Goal: Use online tool/utility: Utilize a website feature to perform a specific function

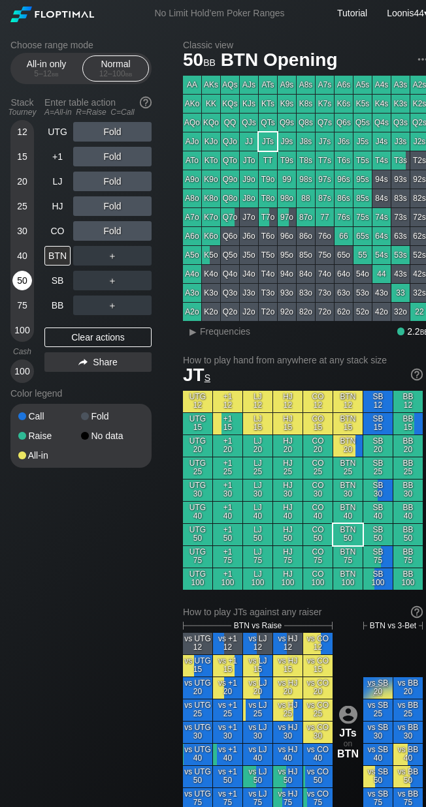
click at [25, 285] on div "50" at bounding box center [22, 281] width 20 height 20
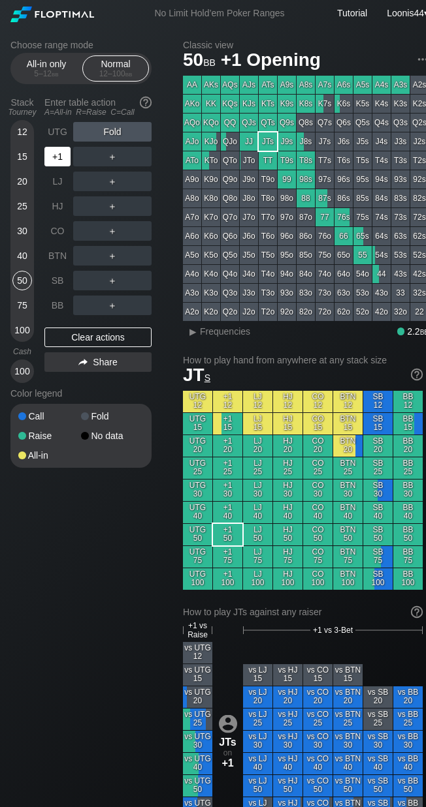
click at [55, 156] on div "+1" at bounding box center [57, 157] width 26 height 20
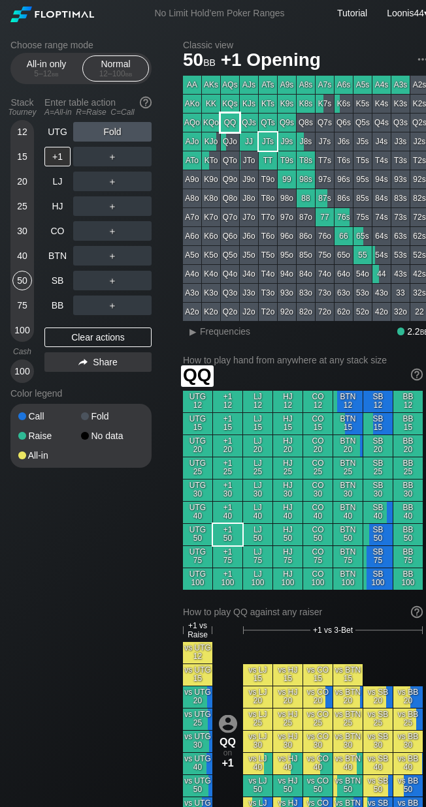
click at [235, 122] on div "QQ" at bounding box center [230, 123] width 18 height 18
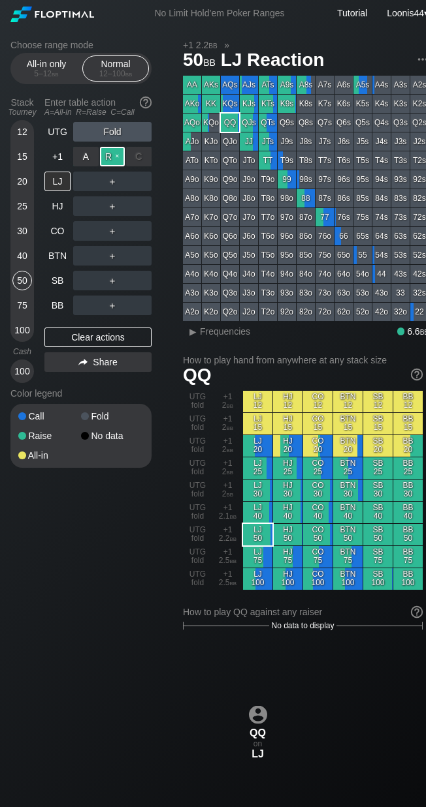
click at [114, 152] on div "R ✕" at bounding box center [112, 157] width 25 height 20
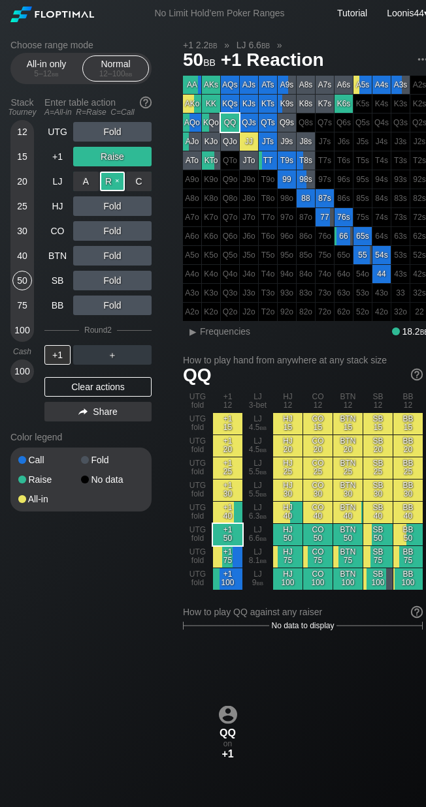
click at [112, 176] on div "R ✕" at bounding box center [112, 182] width 25 height 20
drag, startPoint x: 128, startPoint y: 643, endPoint x: 129, endPoint y: 632, distance: 10.5
click at [128, 641] on div "Choose range mode All-in only 5 – 12 bb Normal 12 – 100 bb Stack Tourney Enter …" at bounding box center [219, 773] width 439 height 1492
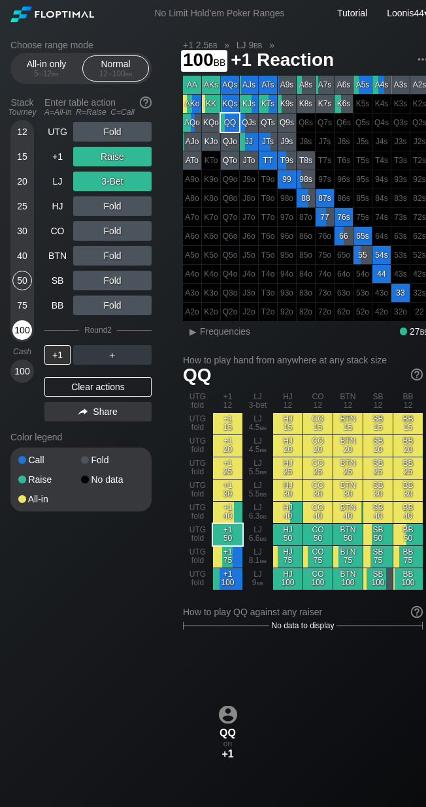
click at [23, 333] on div "100" at bounding box center [22, 330] width 20 height 20
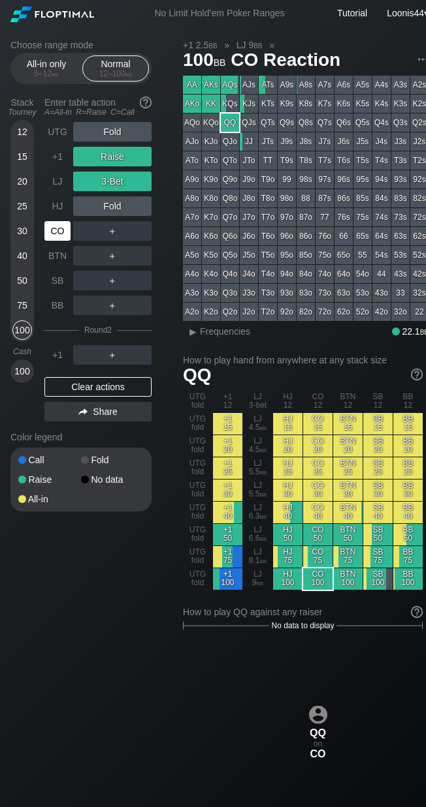
click at [56, 233] on div "CO" at bounding box center [57, 231] width 26 height 20
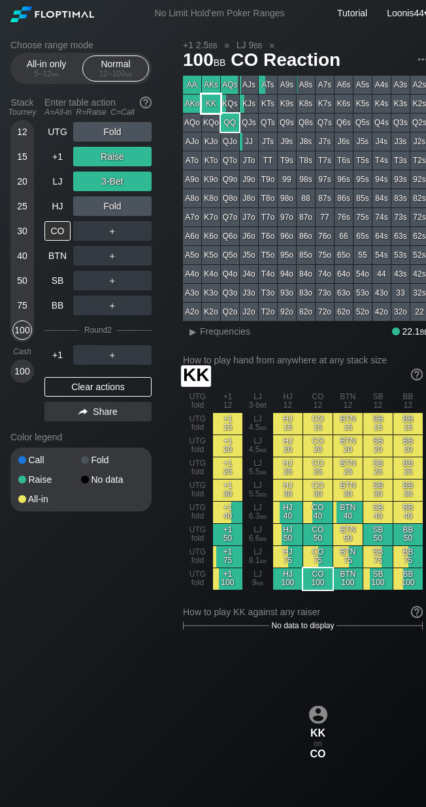
click at [203, 101] on div "KK" at bounding box center [211, 104] width 18 height 18
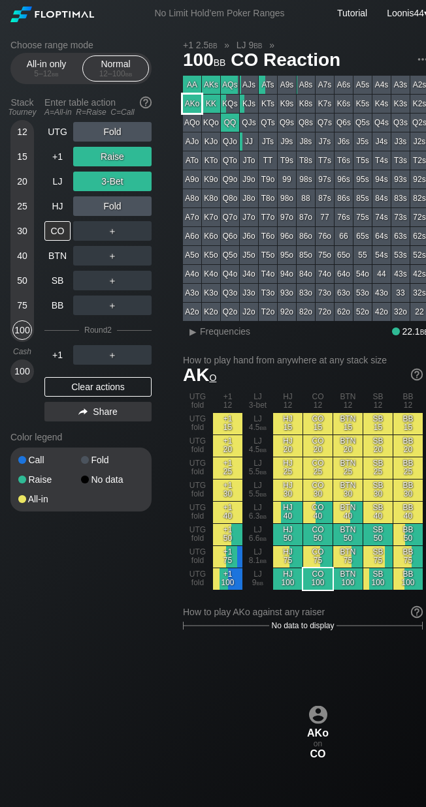
click at [198, 106] on div "AKo" at bounding box center [192, 104] width 18 height 18
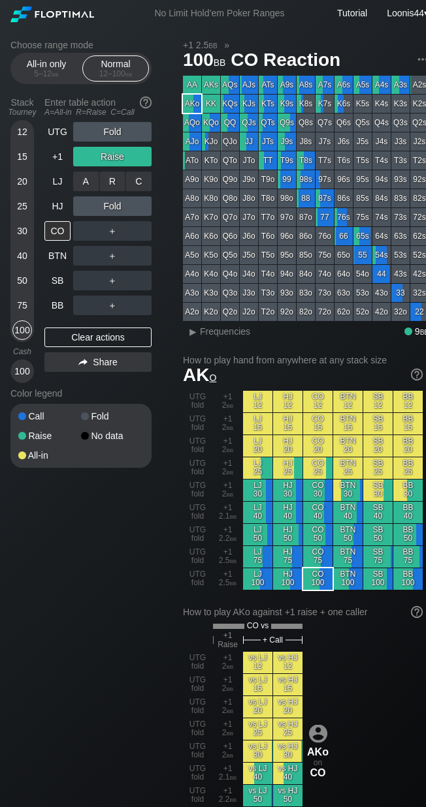
click at [111, 180] on div "R ✕" at bounding box center [112, 182] width 25 height 20
click at [110, 151] on div "R ✕" at bounding box center [112, 157] width 25 height 20
click at [107, 157] on div "R ✕" at bounding box center [112, 157] width 25 height 20
click at [86, 540] on div "Choose range mode All-in only 5 – 12 bb Normal 12 – 100 bb Stack Tourney Enter …" at bounding box center [219, 782] width 439 height 1511
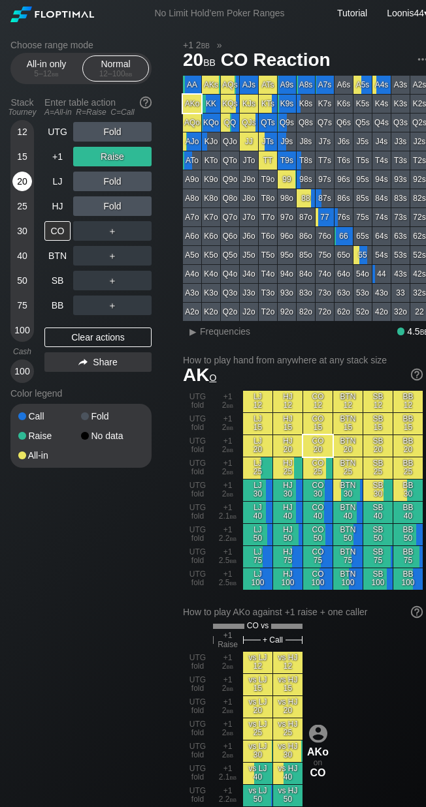
click at [24, 194] on div "20" at bounding box center [22, 184] width 20 height 25
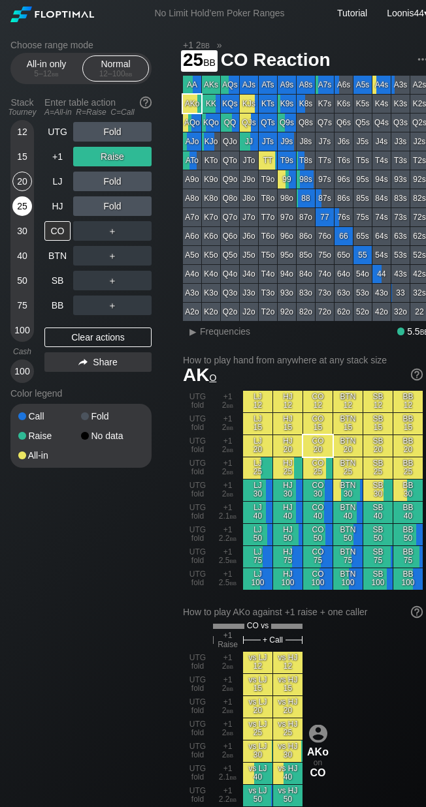
click at [24, 204] on div "25" at bounding box center [22, 206] width 20 height 20
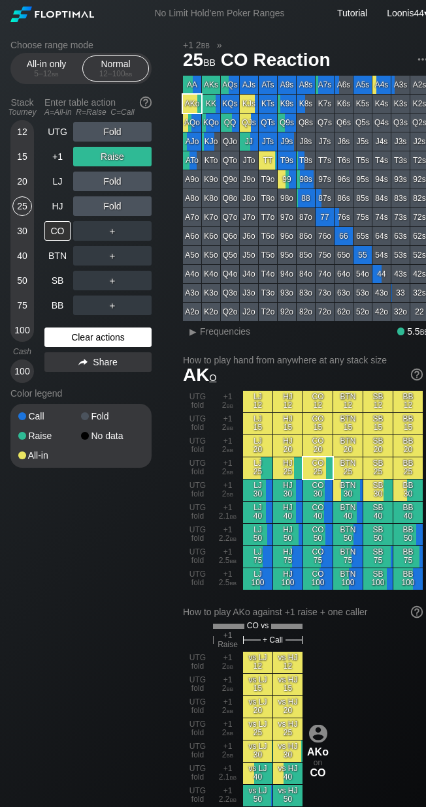
click at [97, 335] on div "Clear actions" at bounding box center [97, 338] width 107 height 20
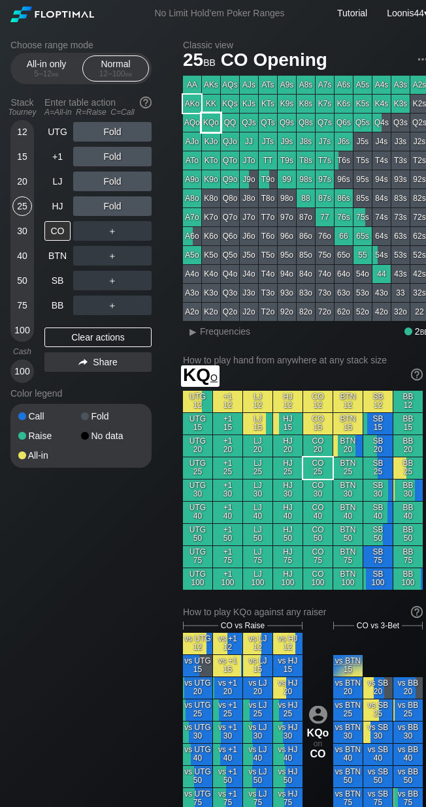
click at [211, 124] on div "KQo" at bounding box center [211, 123] width 18 height 18
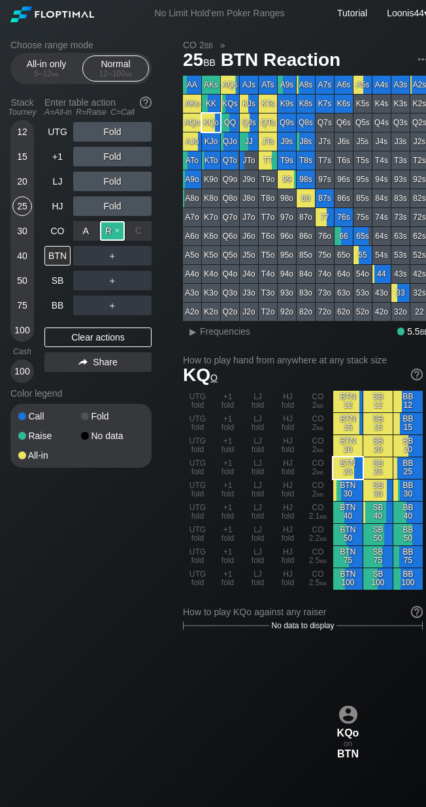
click at [111, 231] on div "R ✕" at bounding box center [112, 231] width 25 height 20
click at [82, 258] on div "A ✕" at bounding box center [85, 256] width 25 height 20
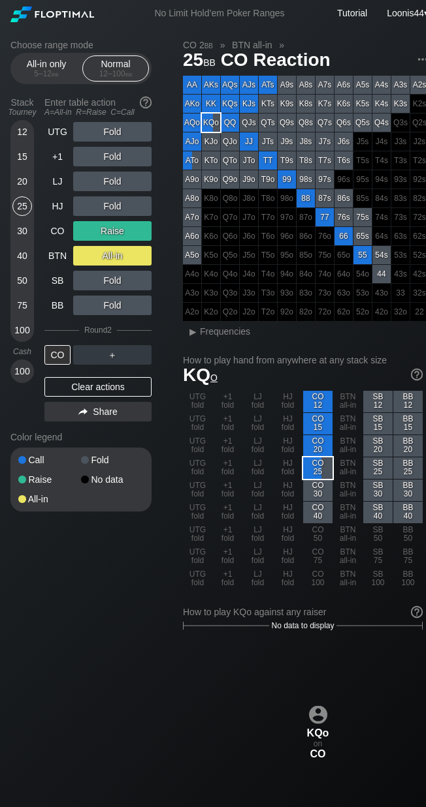
click at [79, 567] on div "Choose range mode All-in only 5 – 12 bb Normal 12 – 100 bb Stack Tourney Enter …" at bounding box center [219, 773] width 439 height 1492
click at [90, 386] on div "Clear actions" at bounding box center [97, 387] width 107 height 20
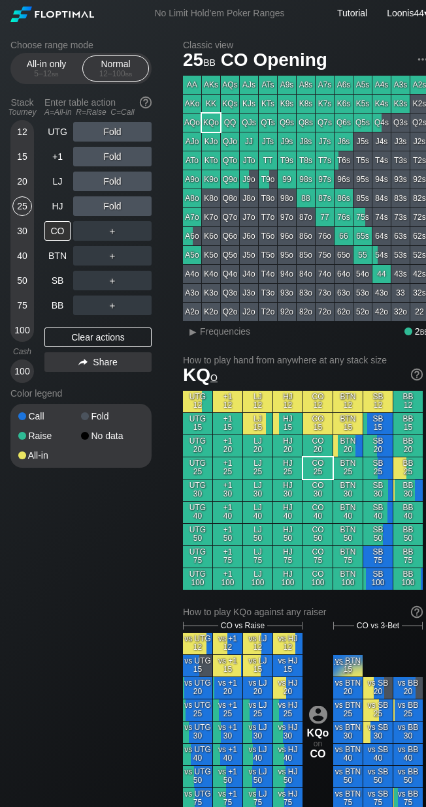
click at [53, 787] on div "Choose range mode All-in only 5 – 12 bb Normal 12 – 100 bb Stack Tourney Enter …" at bounding box center [219, 760] width 439 height 1466
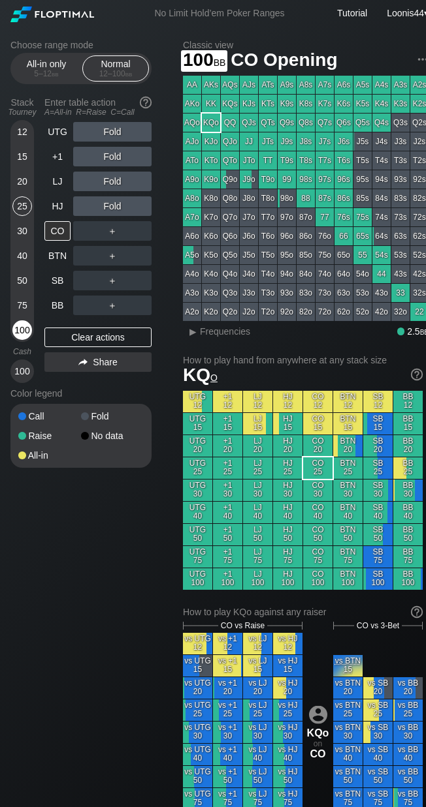
click at [24, 328] on div "100" at bounding box center [22, 330] width 20 height 20
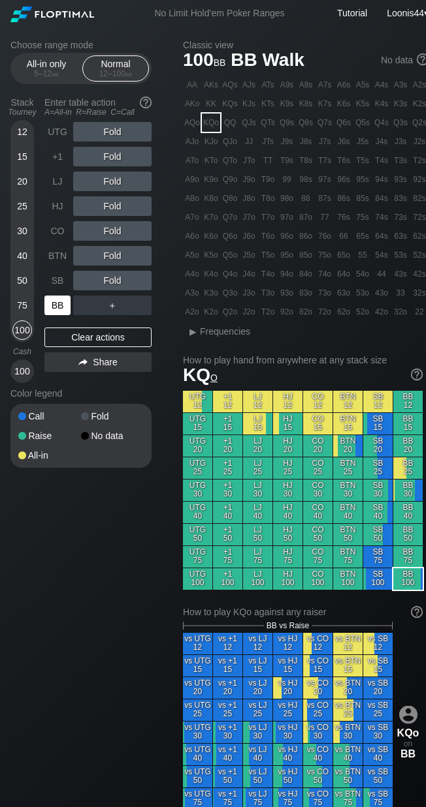
click at [61, 309] on div "BB" at bounding box center [57, 306] width 26 height 20
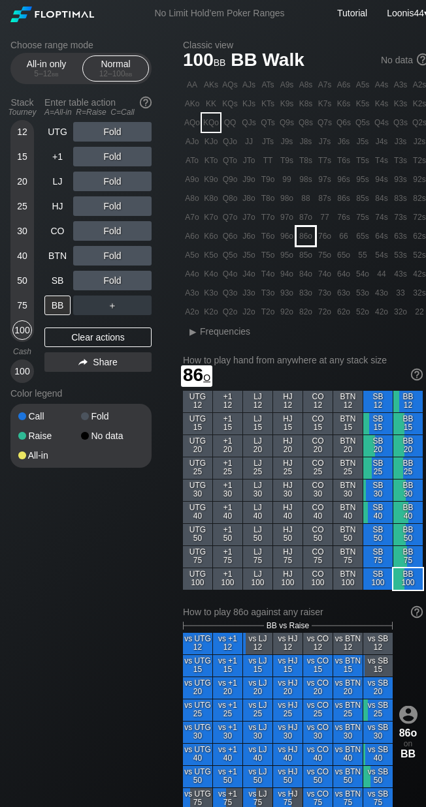
click at [302, 234] on div "86o" at bounding box center [305, 236] width 18 height 18
click at [167, 142] on div "Choose range mode All-in only 5 – 12 bb Normal 12 – 100 bb Stack Tourney Enter …" at bounding box center [91, 262] width 162 height 445
click at [114, 136] on div "R ✕" at bounding box center [112, 132] width 25 height 20
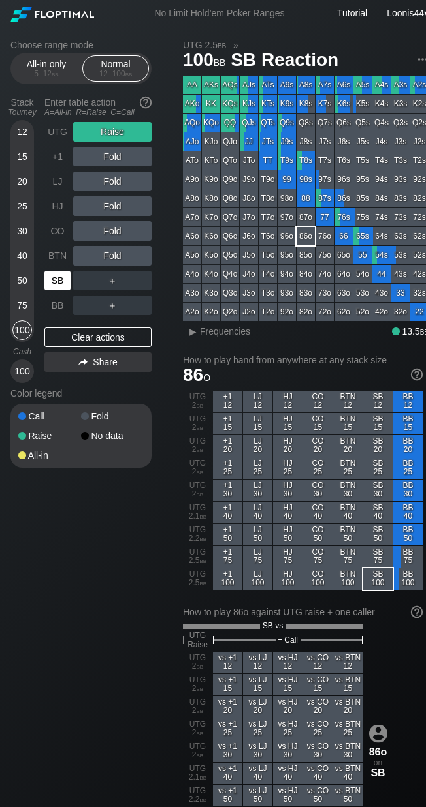
click at [55, 282] on div "SB" at bounding box center [57, 281] width 26 height 20
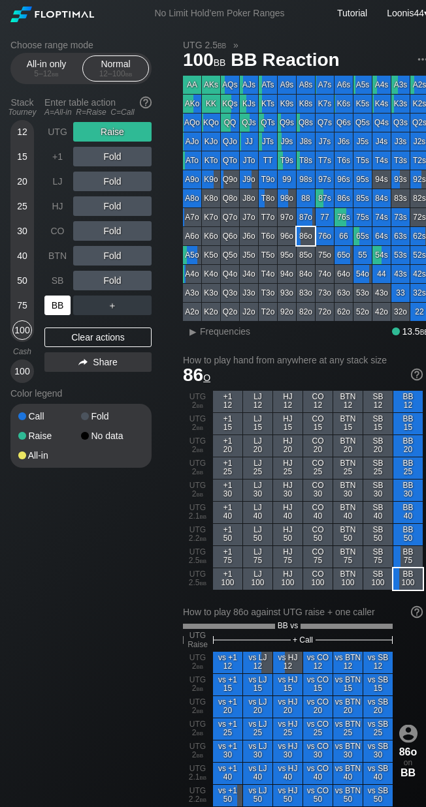
click at [60, 301] on div "BB" at bounding box center [57, 306] width 26 height 20
click at [133, 157] on div "C ✕" at bounding box center [138, 157] width 25 height 20
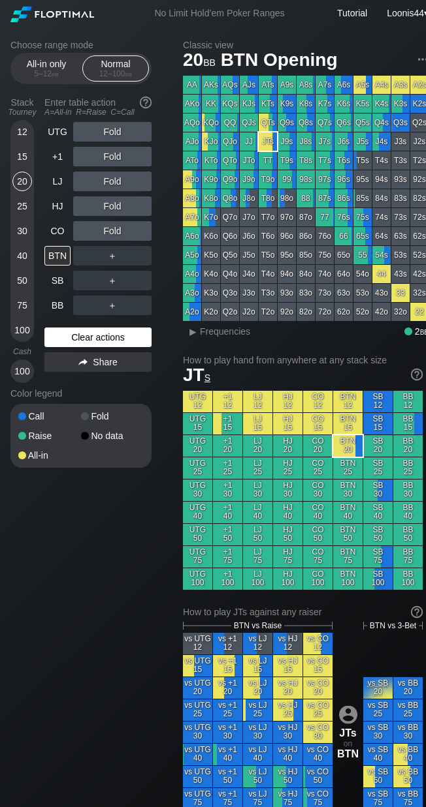
click at [119, 336] on div "Clear actions" at bounding box center [97, 338] width 107 height 20
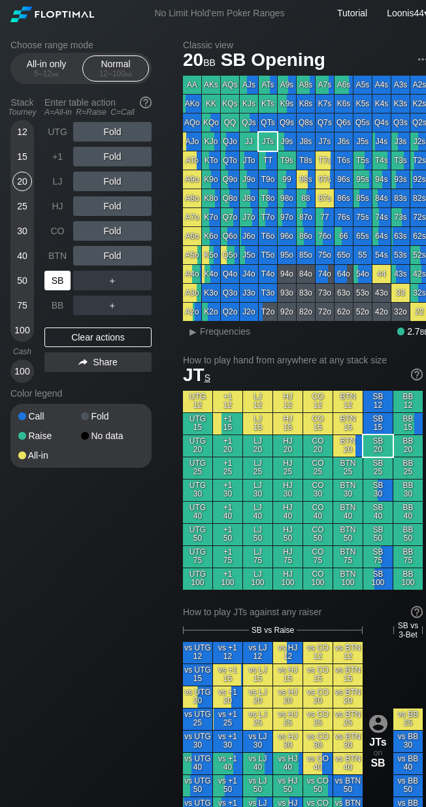
click at [61, 278] on div "SB" at bounding box center [57, 281] width 26 height 20
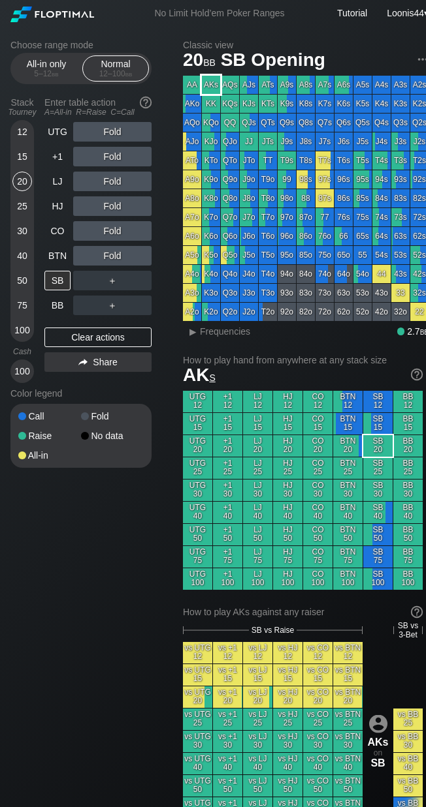
click at [214, 88] on div "AKs" at bounding box center [211, 85] width 18 height 18
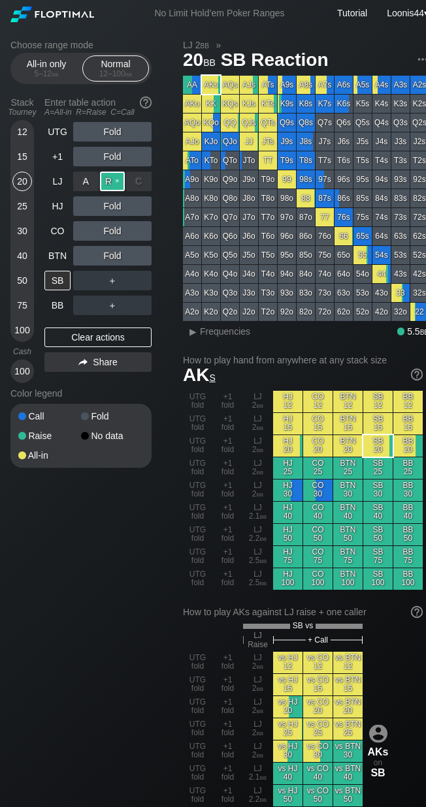
click at [113, 178] on div "R ✕" at bounding box center [112, 182] width 25 height 20
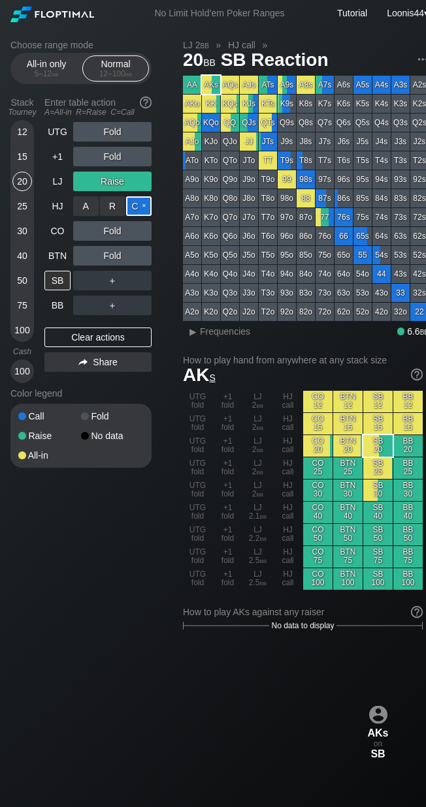
click at [138, 203] on div "C ✕" at bounding box center [138, 206] width 25 height 20
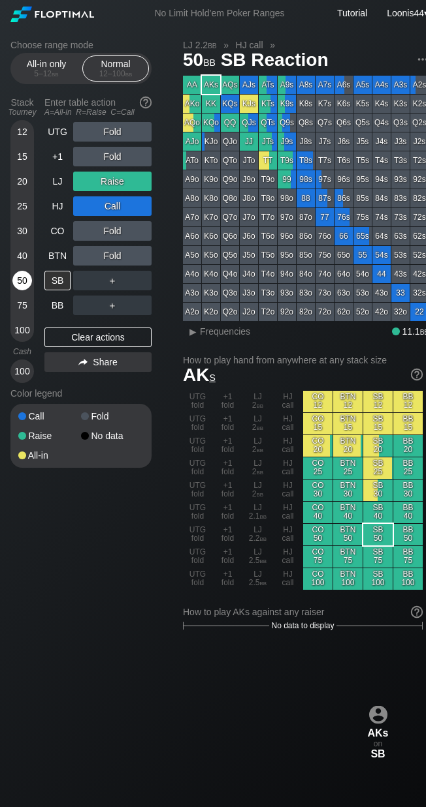
click at [22, 273] on div "50" at bounding box center [22, 281] width 20 height 20
click at [94, 333] on div "Clear actions" at bounding box center [97, 338] width 107 height 20
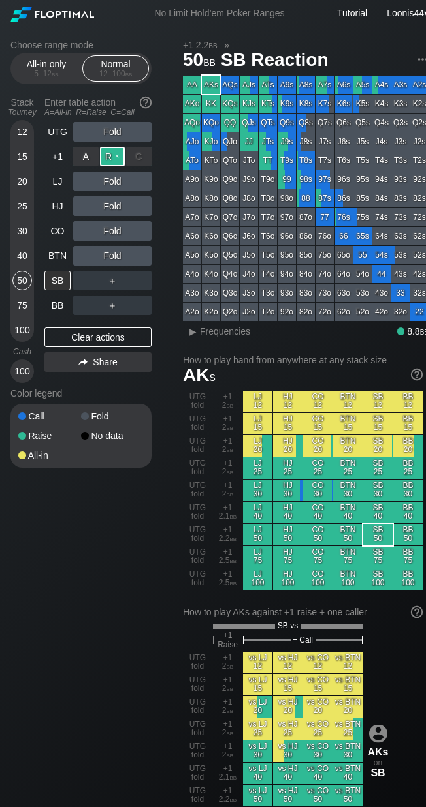
click at [114, 159] on div "R ✕" at bounding box center [112, 157] width 25 height 20
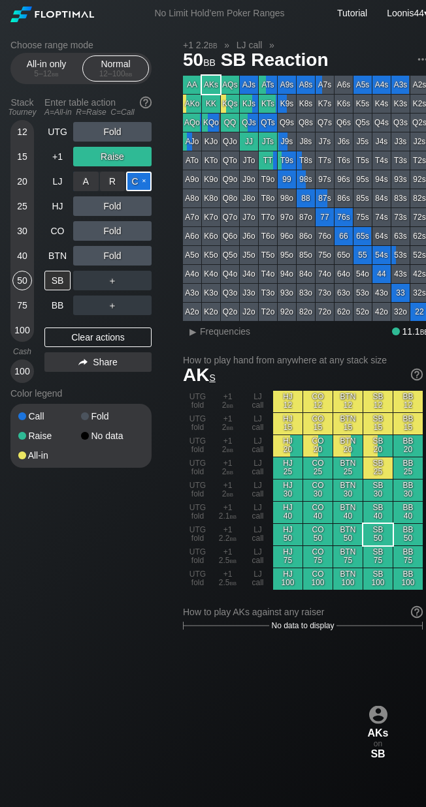
click at [138, 181] on div "C ✕" at bounding box center [138, 182] width 25 height 20
click at [67, 232] on div "CO" at bounding box center [57, 231] width 26 height 20
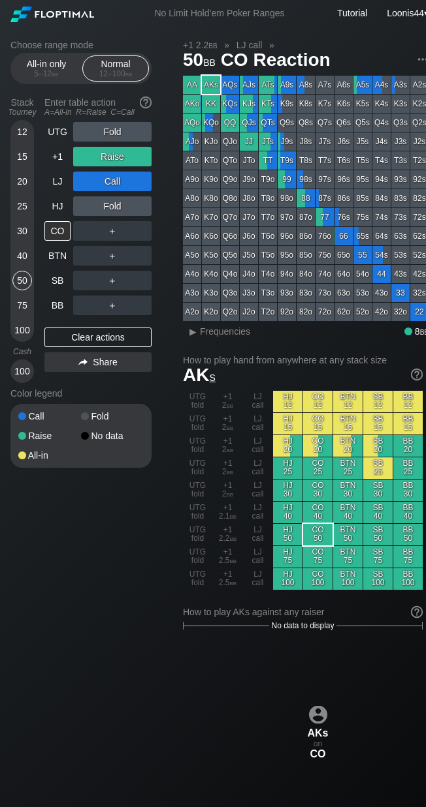
click at [170, 436] on div "Choose range mode All-in only 5 – 12 bb Normal 12 – 100 bb Stack Tourney Enter …" at bounding box center [91, 262] width 162 height 445
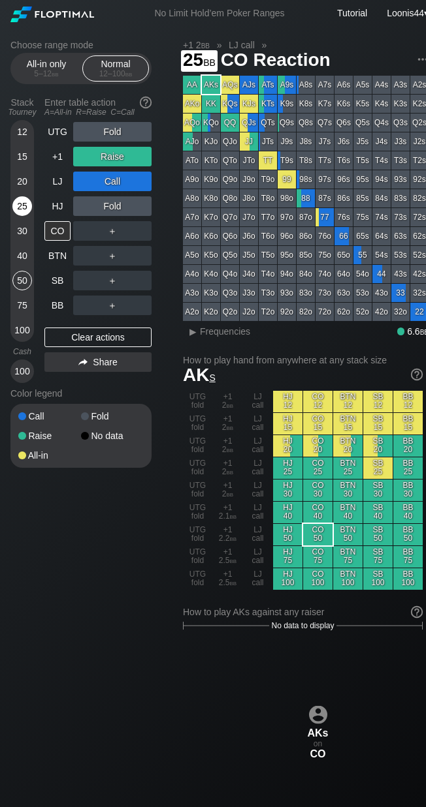
click at [21, 209] on div "25" at bounding box center [22, 206] width 20 height 20
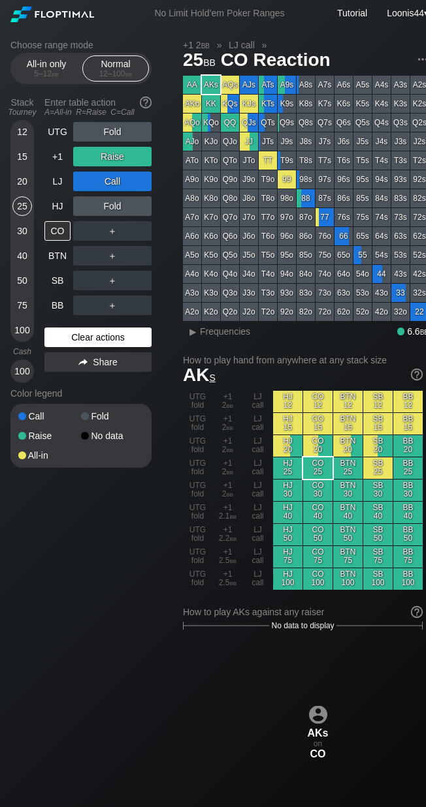
click at [95, 341] on div "Clear actions" at bounding box center [97, 338] width 107 height 20
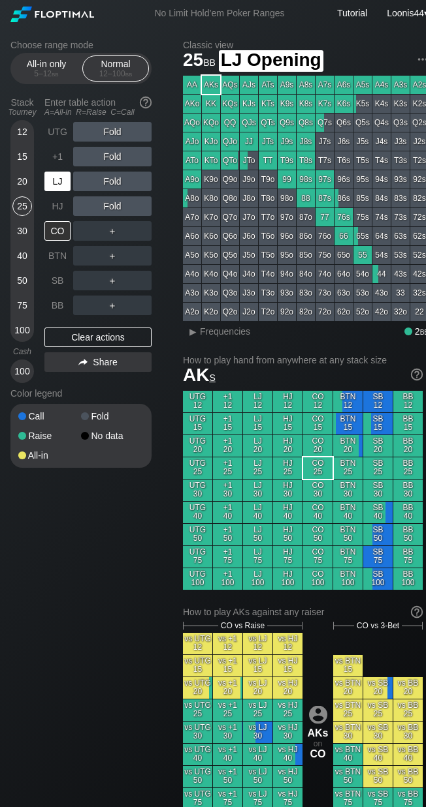
click at [68, 179] on div "LJ" at bounding box center [57, 182] width 26 height 20
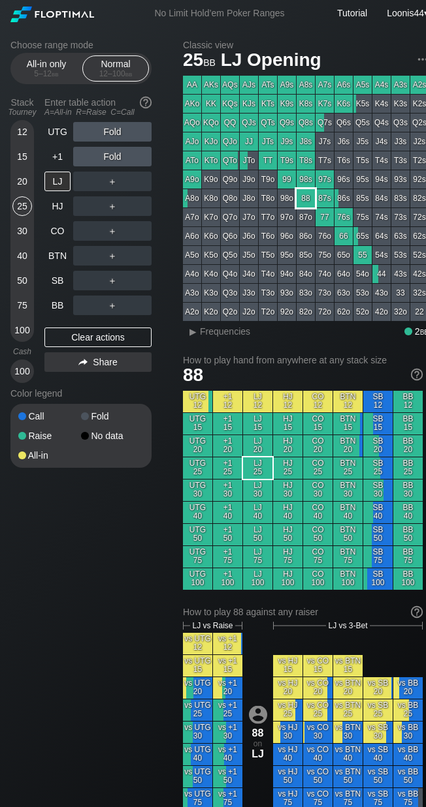
click at [305, 200] on div "88" at bounding box center [305, 198] width 18 height 18
click at [117, 133] on div "R ✕" at bounding box center [112, 132] width 25 height 20
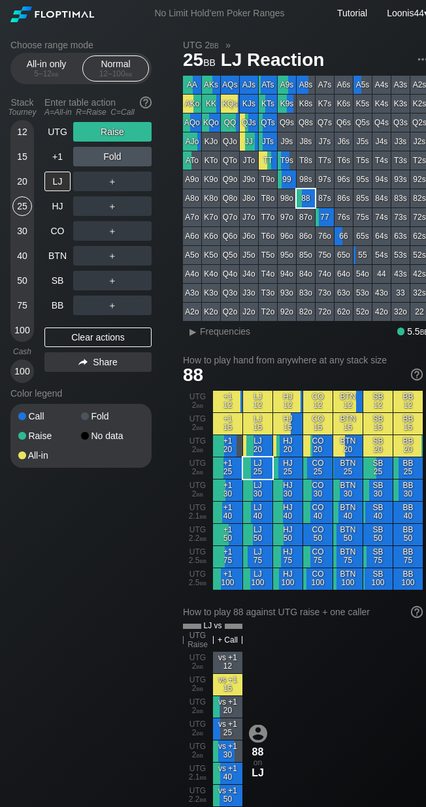
click at [175, 413] on div "Choose range mode All-in only 5 – 12 bb Normal 12 – 100 bb Stack Tourney Enter …" at bounding box center [219, 782] width 439 height 1511
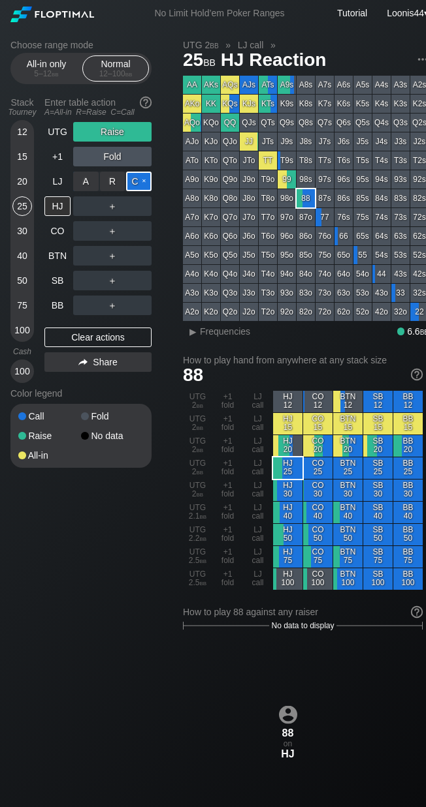
click at [136, 187] on div "C ✕" at bounding box center [138, 182] width 25 height 20
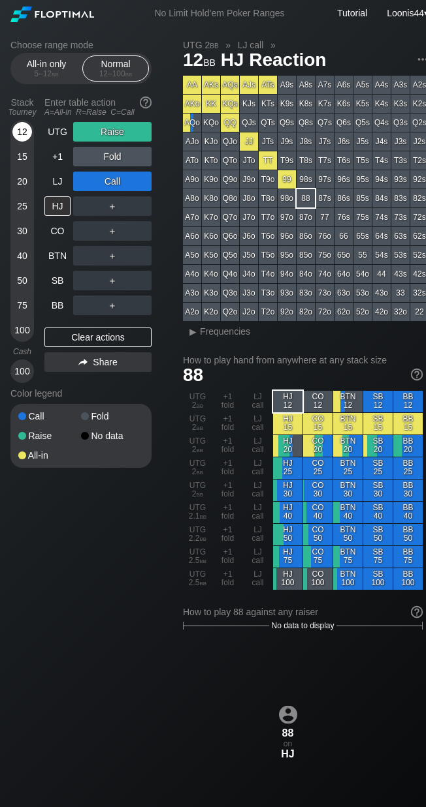
click at [21, 135] on div "12" at bounding box center [22, 132] width 20 height 20
click at [84, 334] on div "Clear actions" at bounding box center [97, 338] width 107 height 20
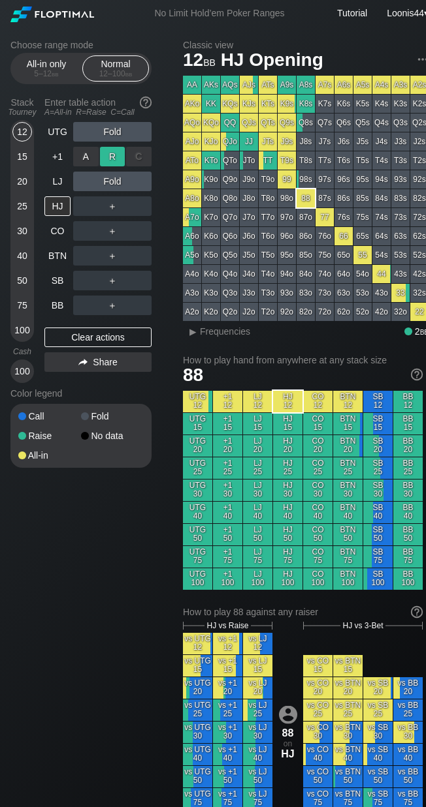
click at [108, 157] on div "R ✕" at bounding box center [112, 157] width 25 height 20
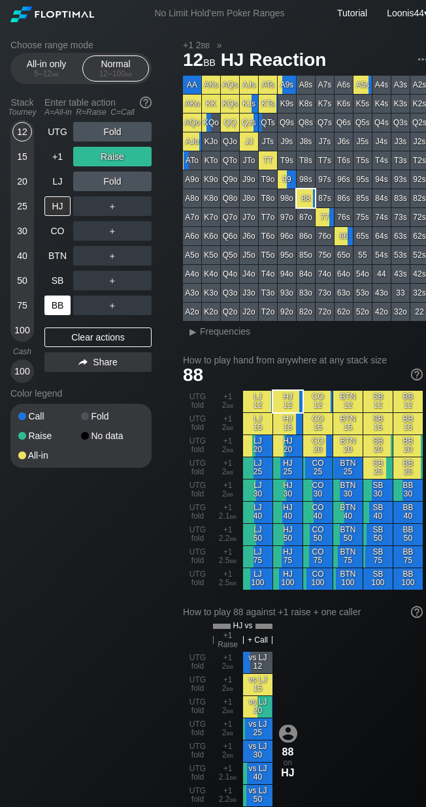
click at [62, 300] on div "BB" at bounding box center [57, 306] width 26 height 20
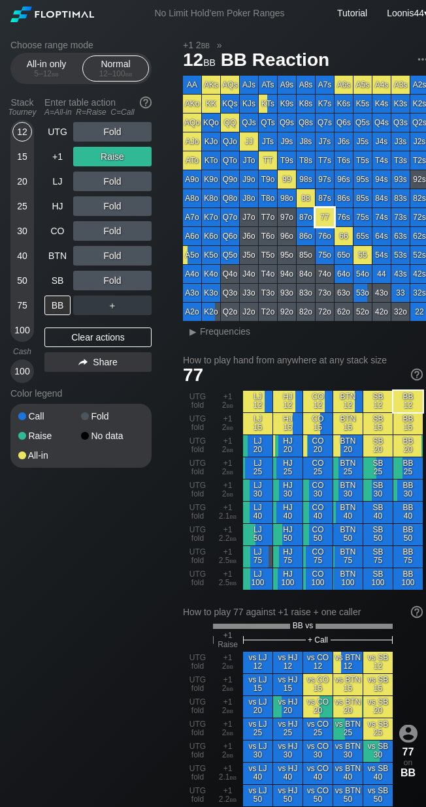
click at [325, 215] on div "77" at bounding box center [324, 217] width 18 height 18
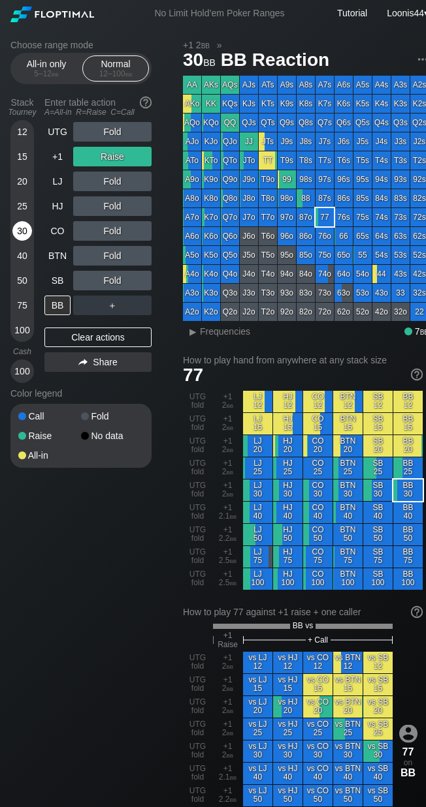
click at [23, 238] on div "30" at bounding box center [22, 231] width 20 height 20
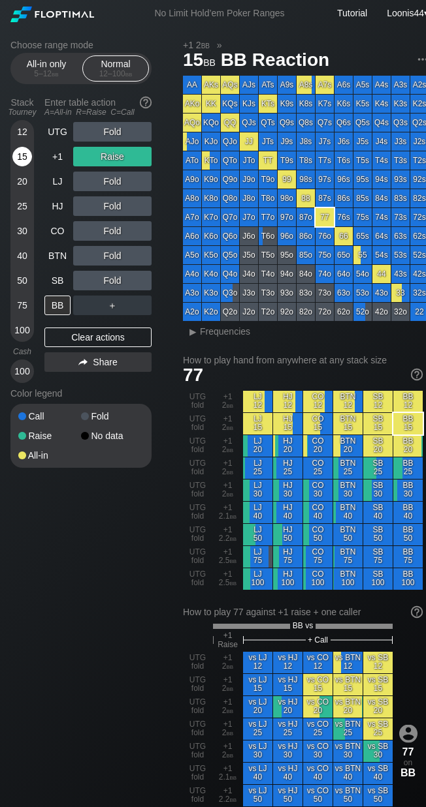
click at [23, 165] on div "15" at bounding box center [22, 157] width 20 height 20
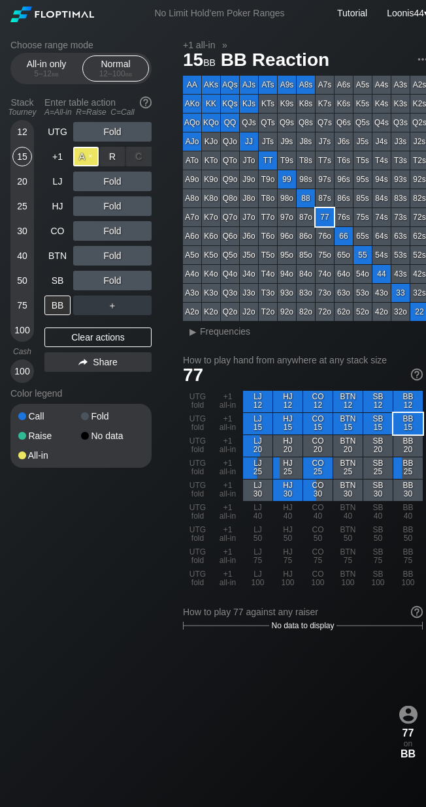
click at [89, 155] on div "A ✕" at bounding box center [85, 157] width 25 height 20
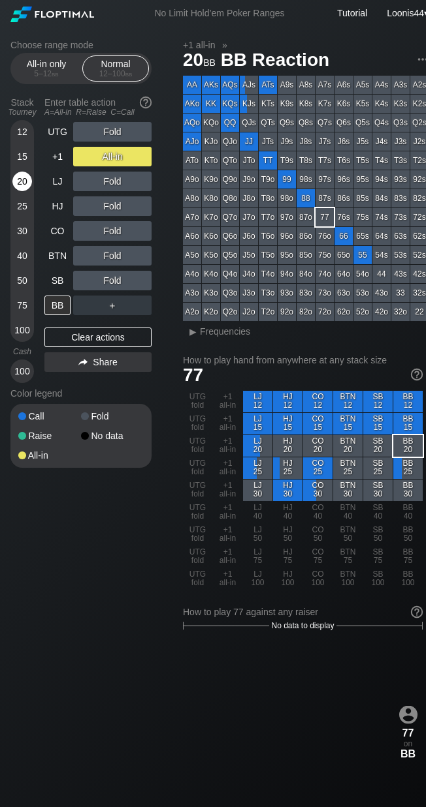
click at [27, 177] on div "20" at bounding box center [22, 182] width 20 height 20
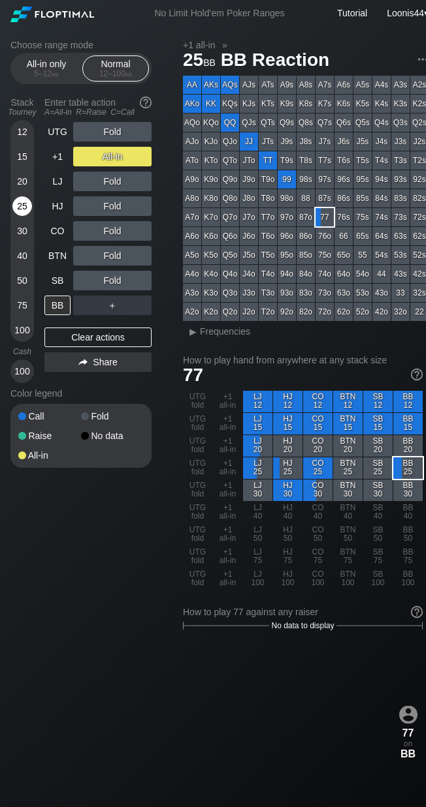
click at [27, 205] on div "25" at bounding box center [22, 206] width 20 height 20
click at [26, 230] on div "30" at bounding box center [22, 231] width 20 height 20
click at [161, 466] on div "Choose range mode All-in only 5 – 12 bb Normal 12 – 100 bb Stack Tourney Enter …" at bounding box center [91, 262] width 162 height 445
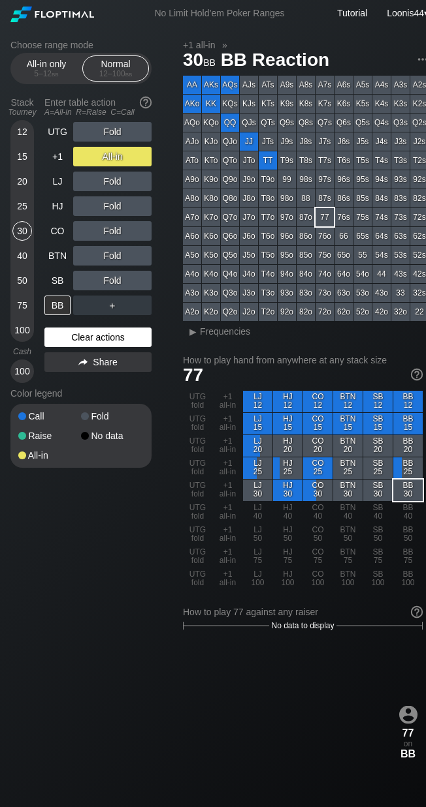
click at [89, 341] on div "Clear actions" at bounding box center [97, 338] width 107 height 20
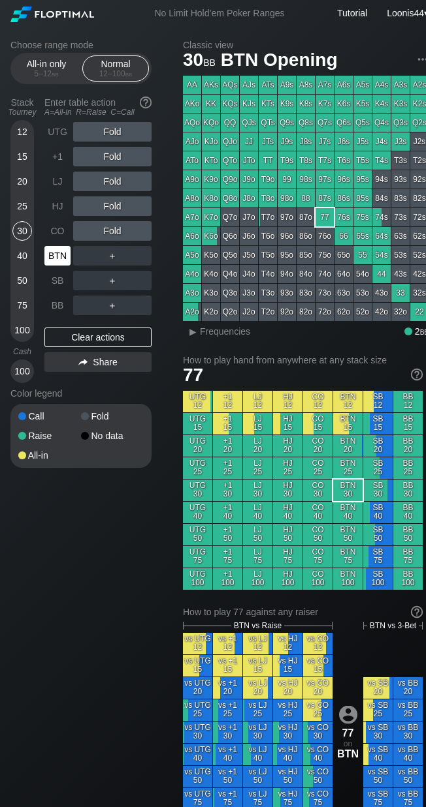
click at [67, 262] on div "BTN" at bounding box center [57, 256] width 26 height 20
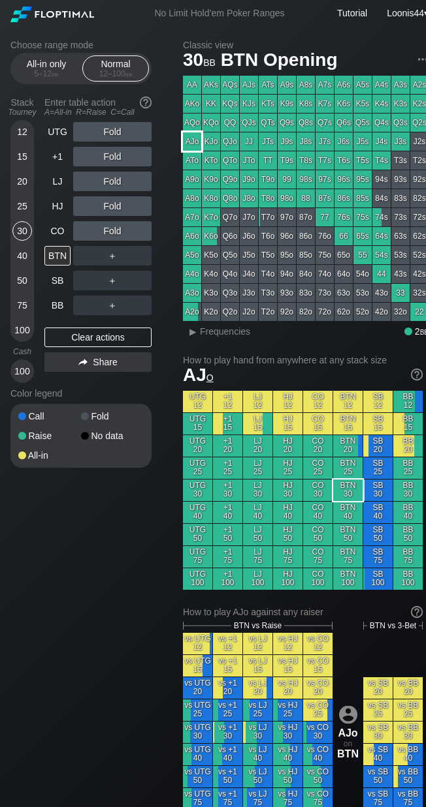
click at [196, 144] on div "AJo" at bounding box center [192, 141] width 18 height 18
click at [109, 256] on div "R ✕" at bounding box center [112, 256] width 25 height 20
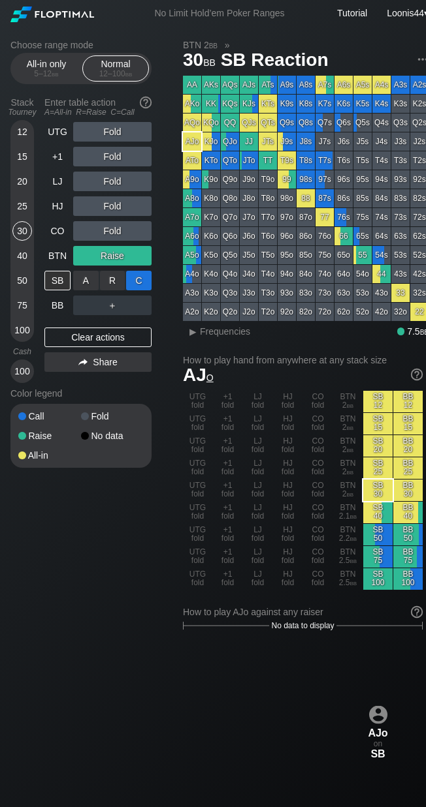
click at [143, 287] on div "C ✕" at bounding box center [138, 281] width 25 height 20
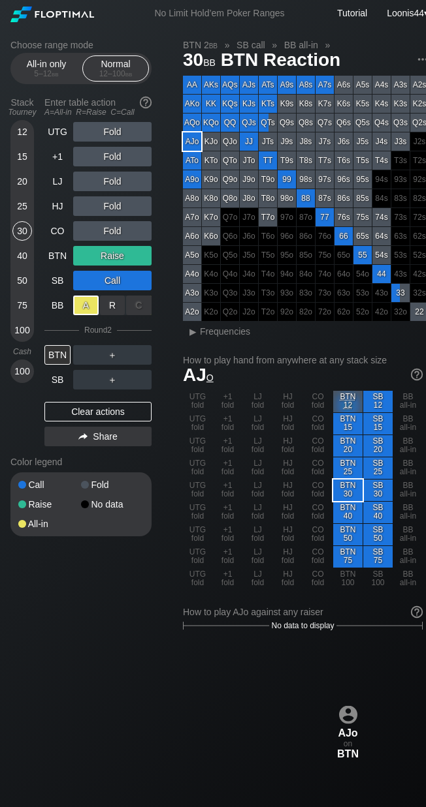
click at [80, 308] on div "A ✕" at bounding box center [85, 306] width 25 height 20
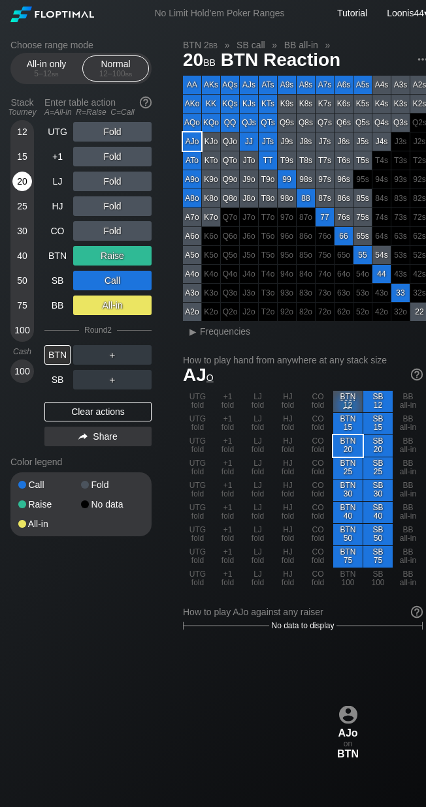
click at [22, 181] on div "20" at bounding box center [22, 182] width 20 height 20
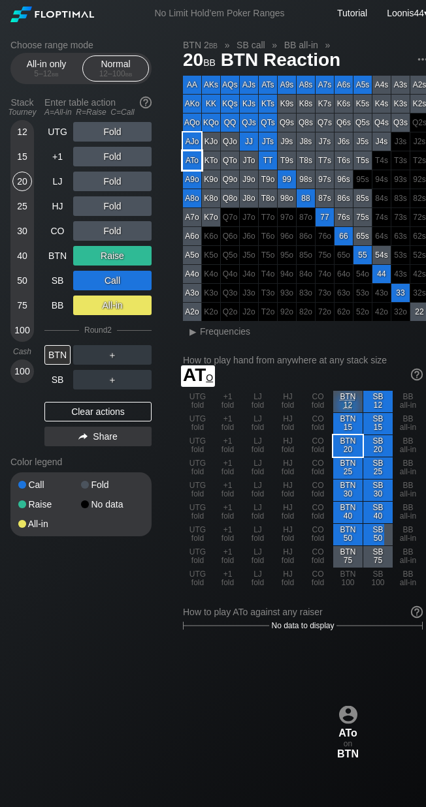
click at [192, 155] on div "ATo" at bounding box center [192, 160] width 18 height 18
click at [87, 413] on div "Clear actions" at bounding box center [97, 412] width 107 height 20
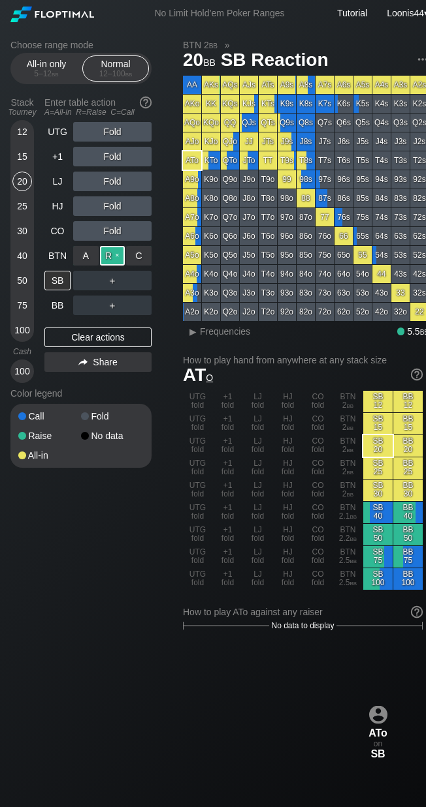
click at [110, 253] on div "R ✕" at bounding box center [112, 256] width 25 height 20
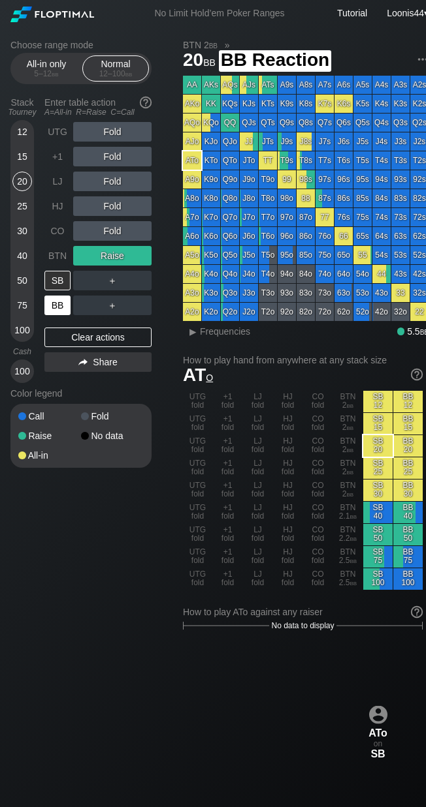
click at [61, 307] on div "BB" at bounding box center [57, 306] width 26 height 20
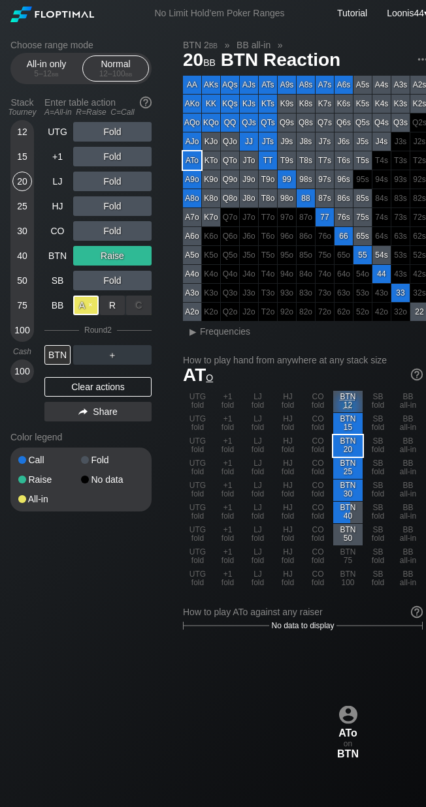
click at [88, 309] on div "A ✕" at bounding box center [85, 306] width 25 height 20
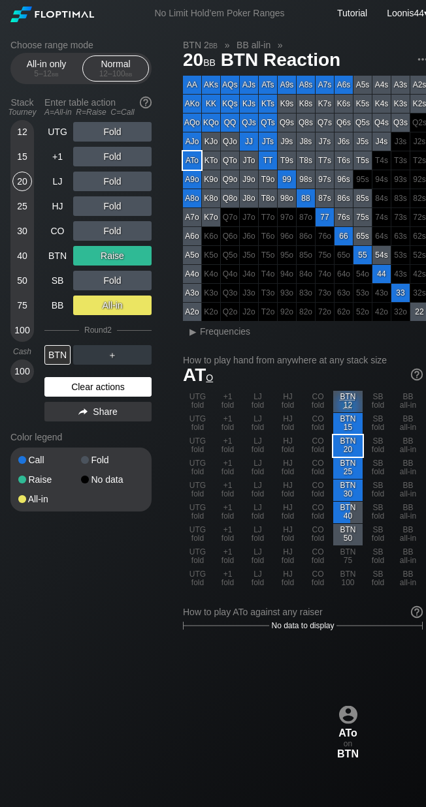
click at [74, 382] on div "Clear actions" at bounding box center [97, 387] width 107 height 20
